Goal: Find specific fact: Find specific fact

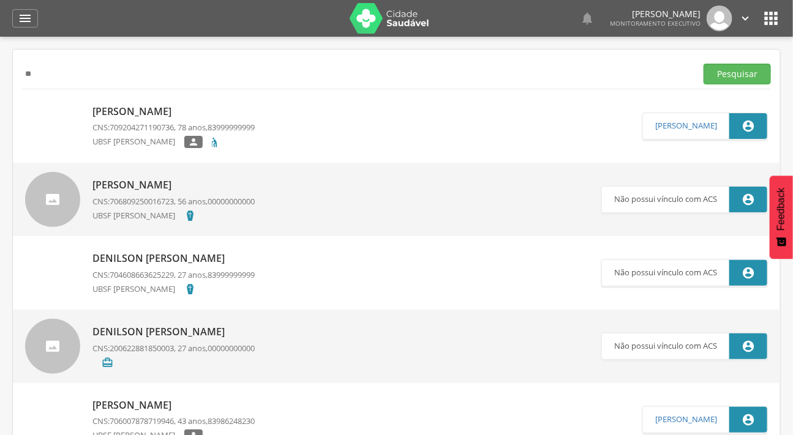
type input "*"
click at [703, 64] on button "Pesquisar" at bounding box center [736, 74] width 67 height 21
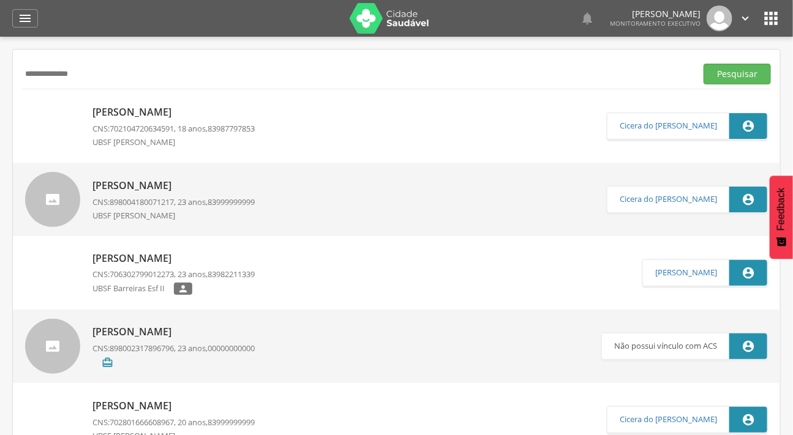
click at [178, 115] on p "[PERSON_NAME]" at bounding box center [173, 112] width 162 height 14
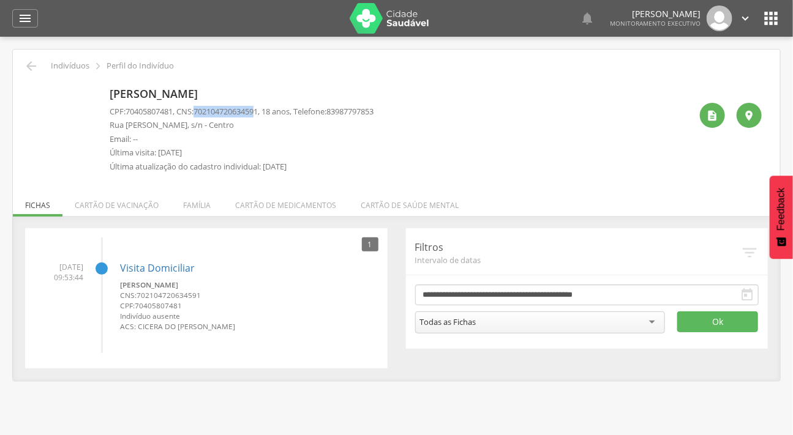
drag, startPoint x: 266, startPoint y: 111, endPoint x: 199, endPoint y: 104, distance: 67.7
click at [199, 104] on div "[PERSON_NAME] CPF: 70405807481 , CNS: [PHONE_NUMBER] , 18 anos, Telefone: [PHON…" at bounding box center [242, 131] width 264 height 96
copy p "70210472063459"
click at [28, 69] on icon "" at bounding box center [31, 66] width 15 height 15
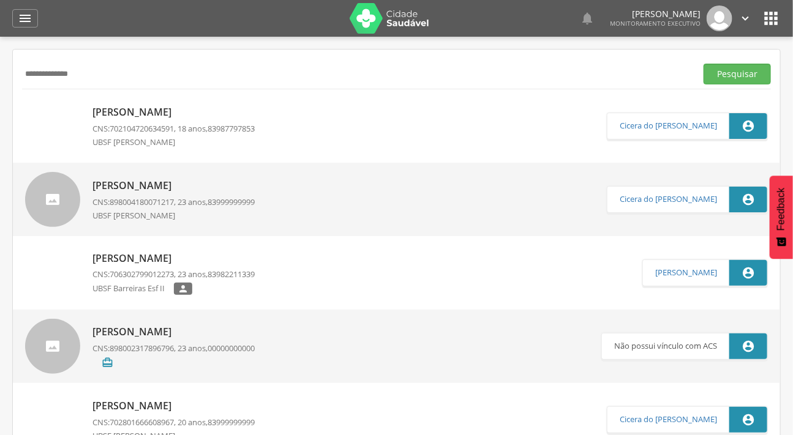
click at [84, 67] on input "**********" at bounding box center [356, 74] width 669 height 21
click at [85, 65] on input "*" at bounding box center [356, 74] width 669 height 21
type input "*"
type input "*******"
click at [703, 64] on button "Pesquisar" at bounding box center [736, 74] width 67 height 21
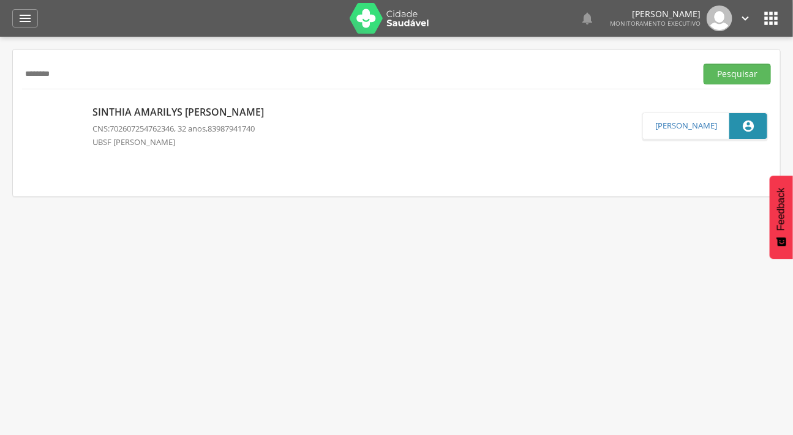
click at [132, 111] on p "Sinthia Amarilys [PERSON_NAME]" at bounding box center [181, 112] width 178 height 14
